Goal: Information Seeking & Learning: Learn about a topic

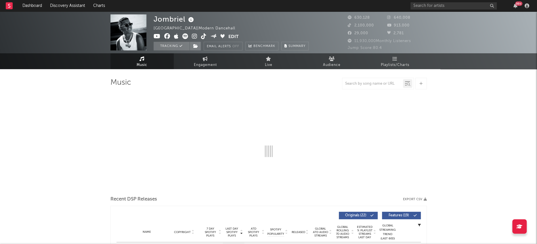
select select "6m"
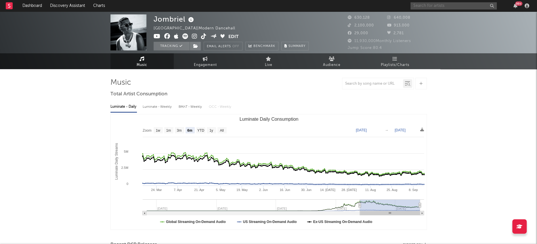
click at [448, 7] on input "text" at bounding box center [453, 5] width 86 height 7
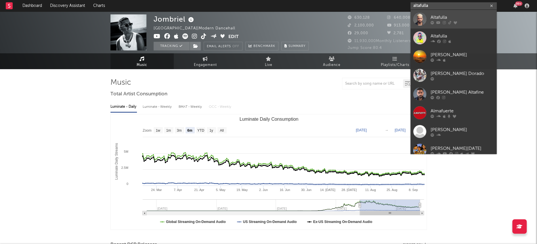
type input "altafulla"
click at [415, 17] on div at bounding box center [419, 19] width 13 height 13
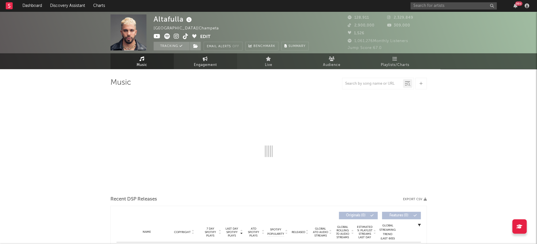
select select "6m"
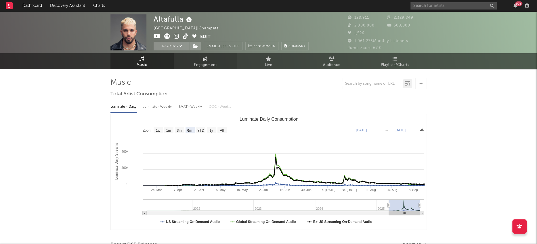
click at [204, 60] on icon at bounding box center [205, 58] width 5 height 5
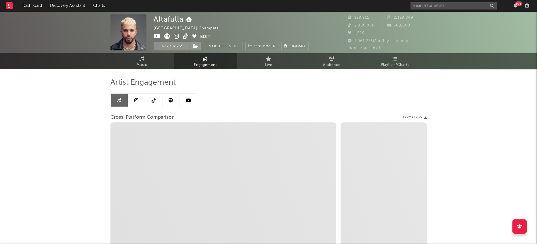
select select "1w"
click at [136, 102] on link at bounding box center [136, 99] width 17 height 13
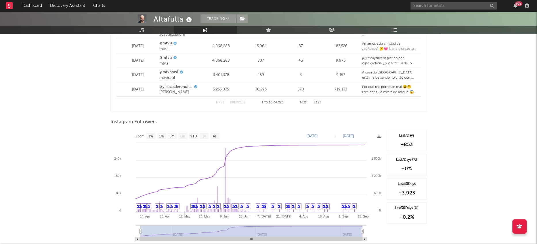
scroll to position [807, 0]
click at [193, 136] on text "YTD" at bounding box center [193, 136] width 7 height 4
click at [173, 135] on text "3m" at bounding box center [171, 136] width 5 height 4
select select "3m"
type input "[DATE]"
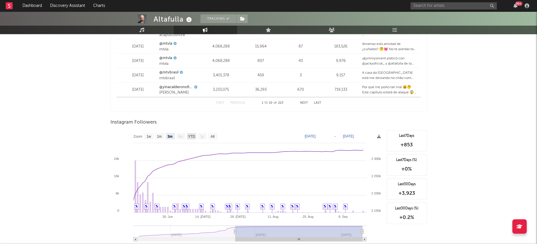
click at [189, 135] on text "YTD" at bounding box center [191, 136] width 7 height 4
select select "YTD"
type input "[DATE]"
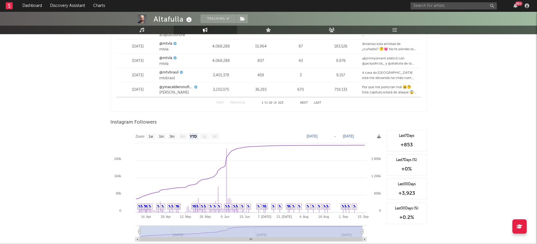
click at [215, 135] on text "All" at bounding box center [215, 136] width 4 height 4
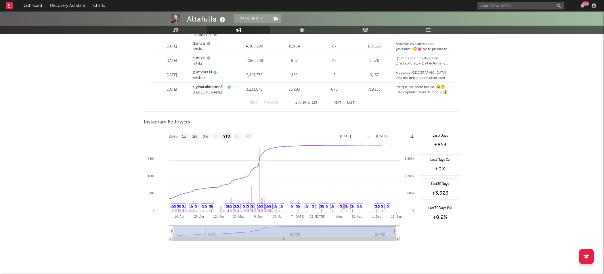
select select "All"
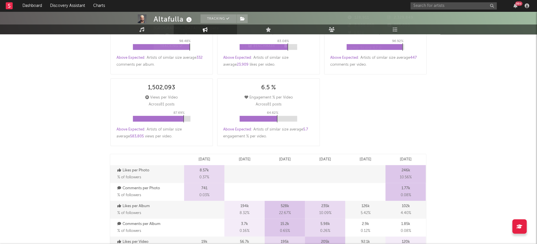
scroll to position [0, 0]
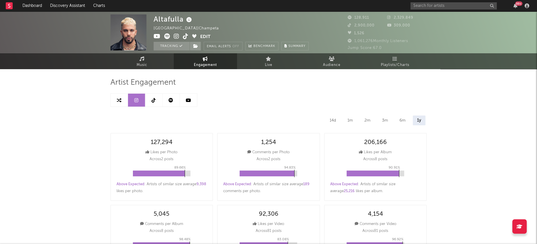
click at [151, 103] on link at bounding box center [153, 99] width 17 height 13
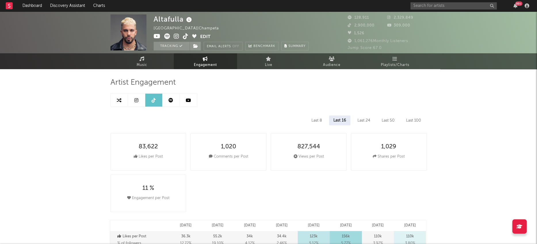
select select "6m"
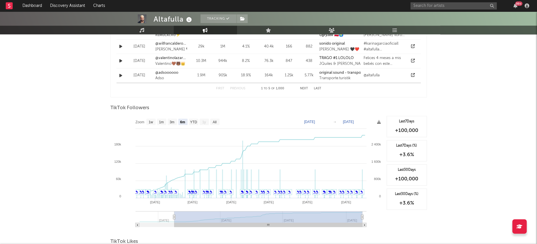
scroll to position [509, 0]
